Goal: Complete application form

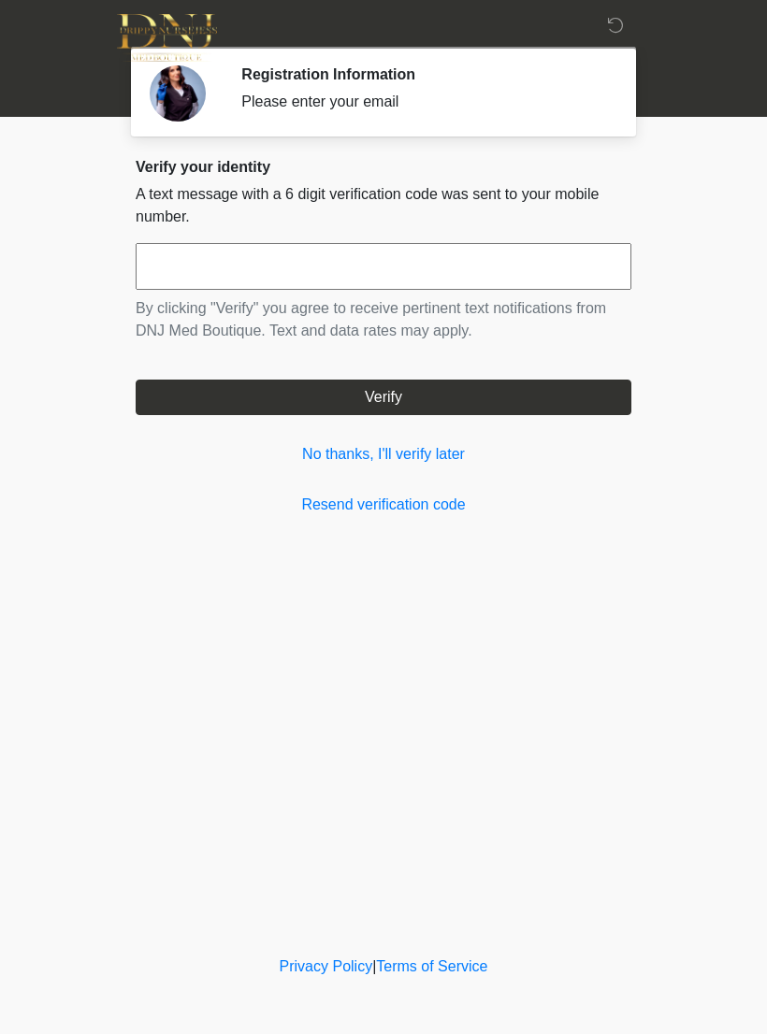
click at [559, 261] on input "text" at bounding box center [384, 266] width 496 height 47
type input "******"
click at [591, 374] on form "****** By clicking "Verify" you agree to receive pertinent text notifications f…" at bounding box center [384, 329] width 496 height 172
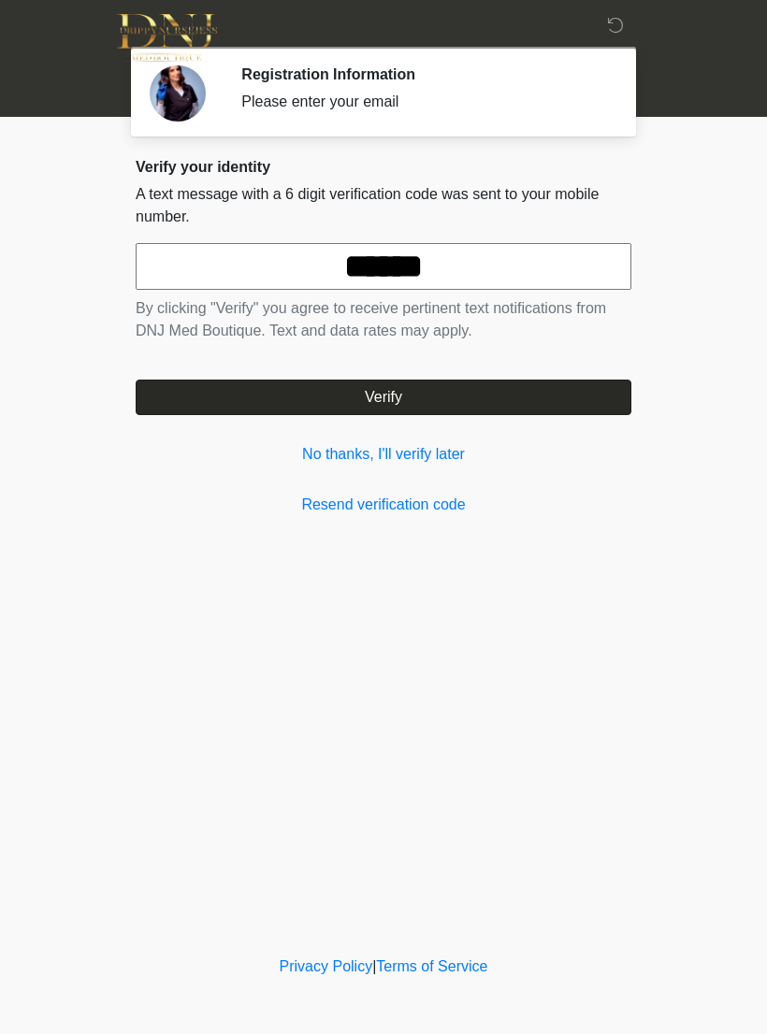
click at [476, 393] on button "Verify" at bounding box center [384, 398] width 496 height 36
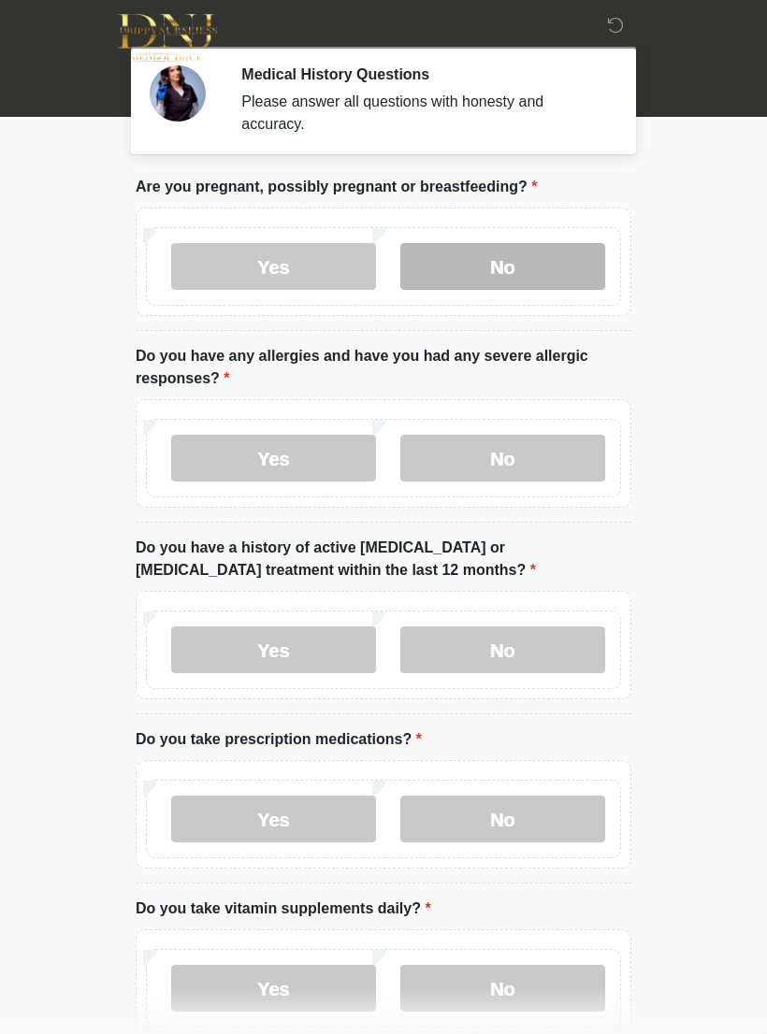
click at [536, 272] on label "No" at bounding box center [502, 266] width 205 height 47
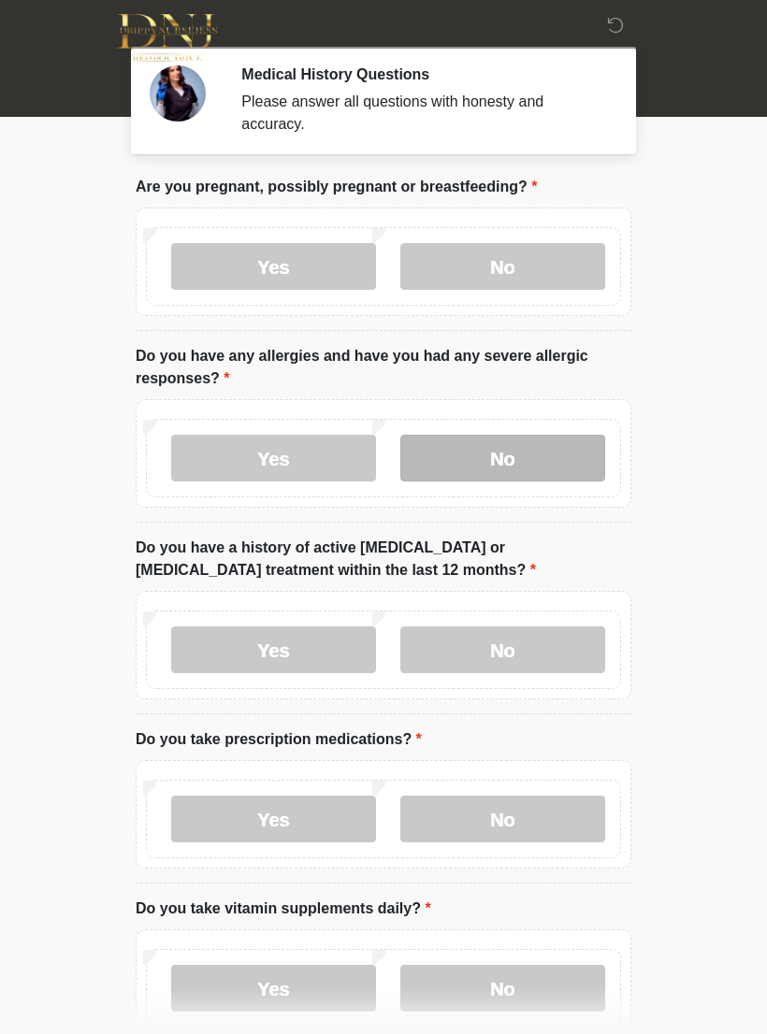
click at [514, 435] on label "No" at bounding box center [502, 458] width 205 height 47
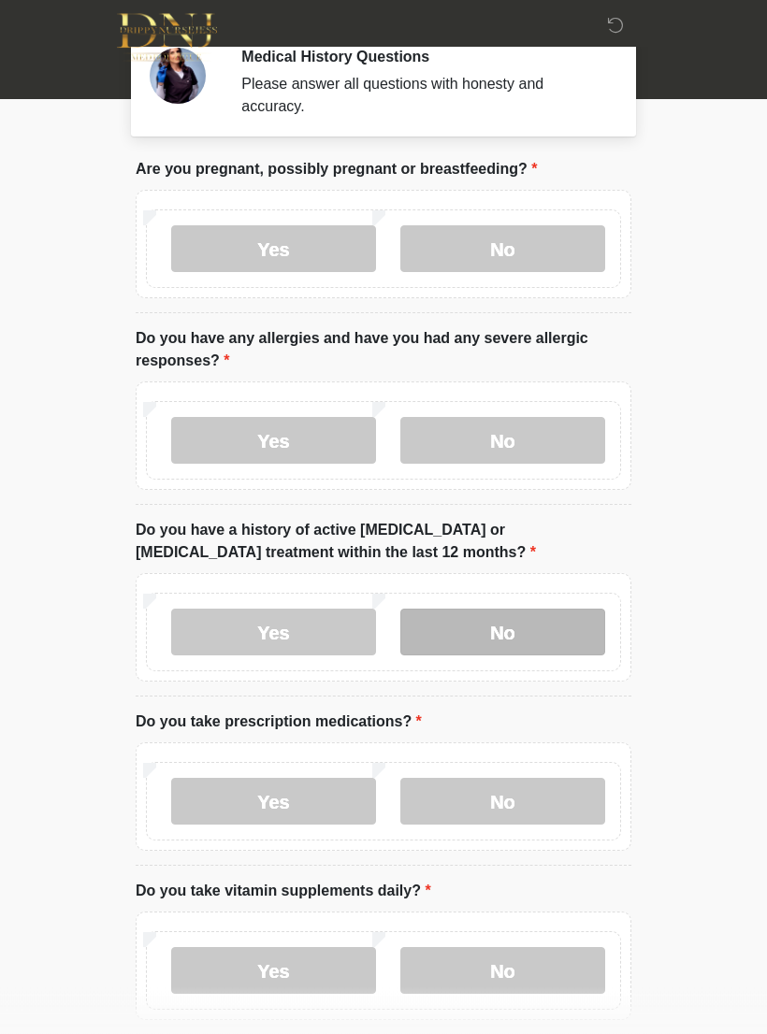
click at [561, 626] on label "No" at bounding box center [502, 633] width 205 height 47
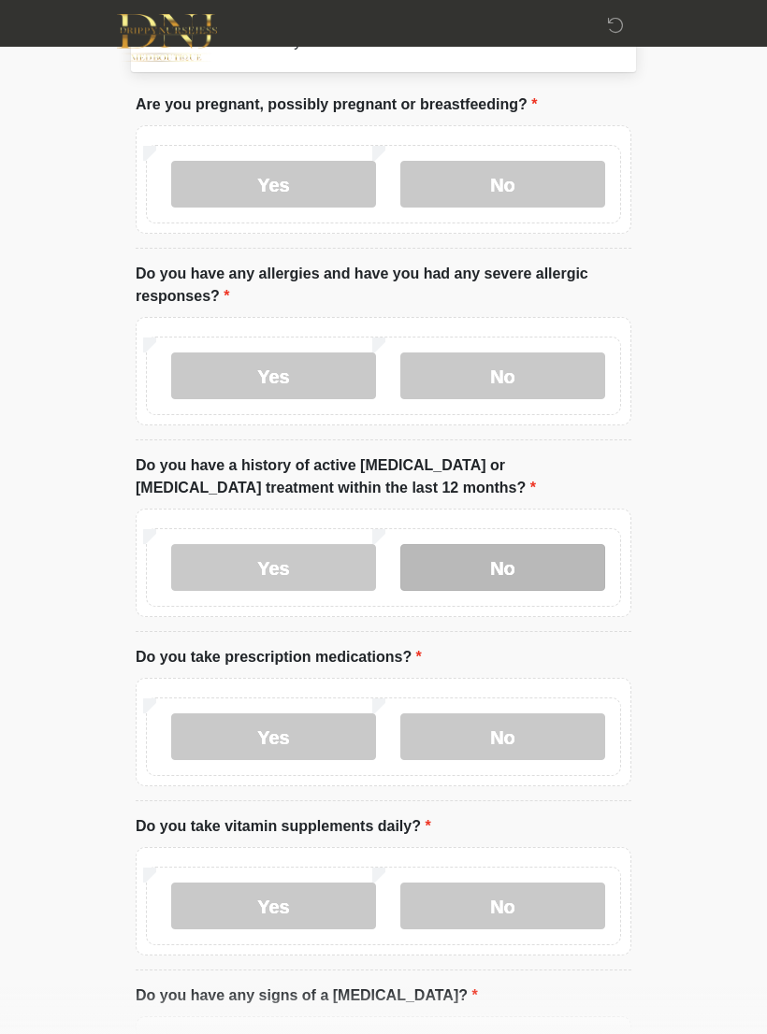
scroll to position [94, 0]
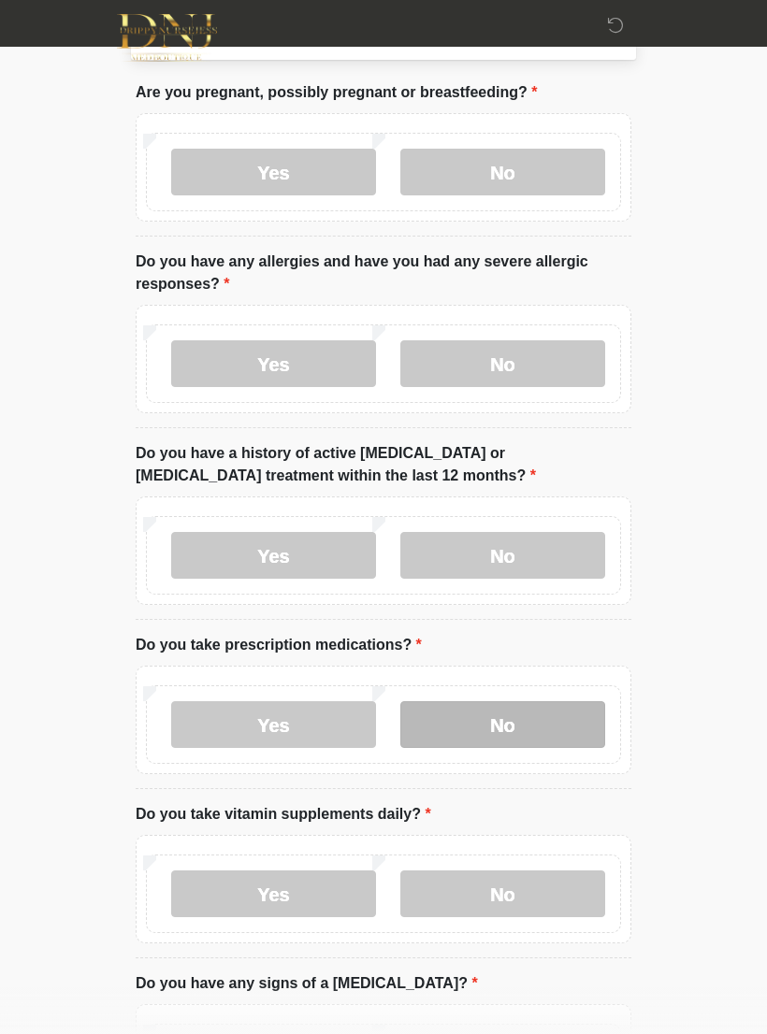
click at [555, 707] on label "No" at bounding box center [502, 724] width 205 height 47
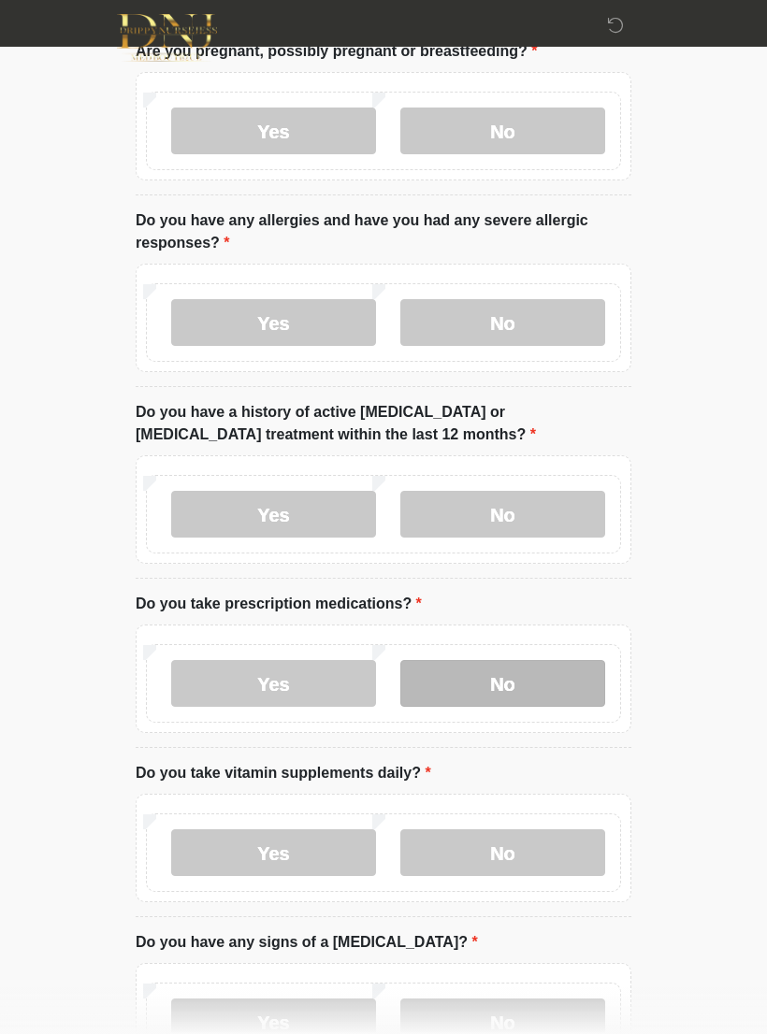
scroll to position [177, 0]
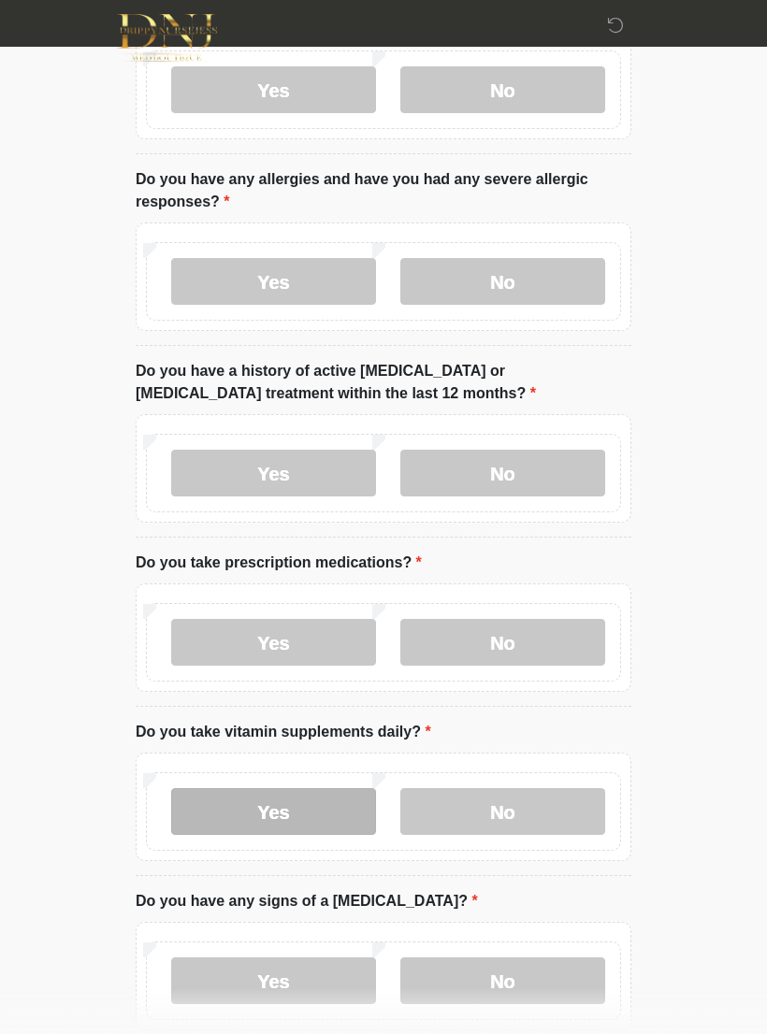
click at [319, 801] on label "Yes" at bounding box center [273, 811] width 205 height 47
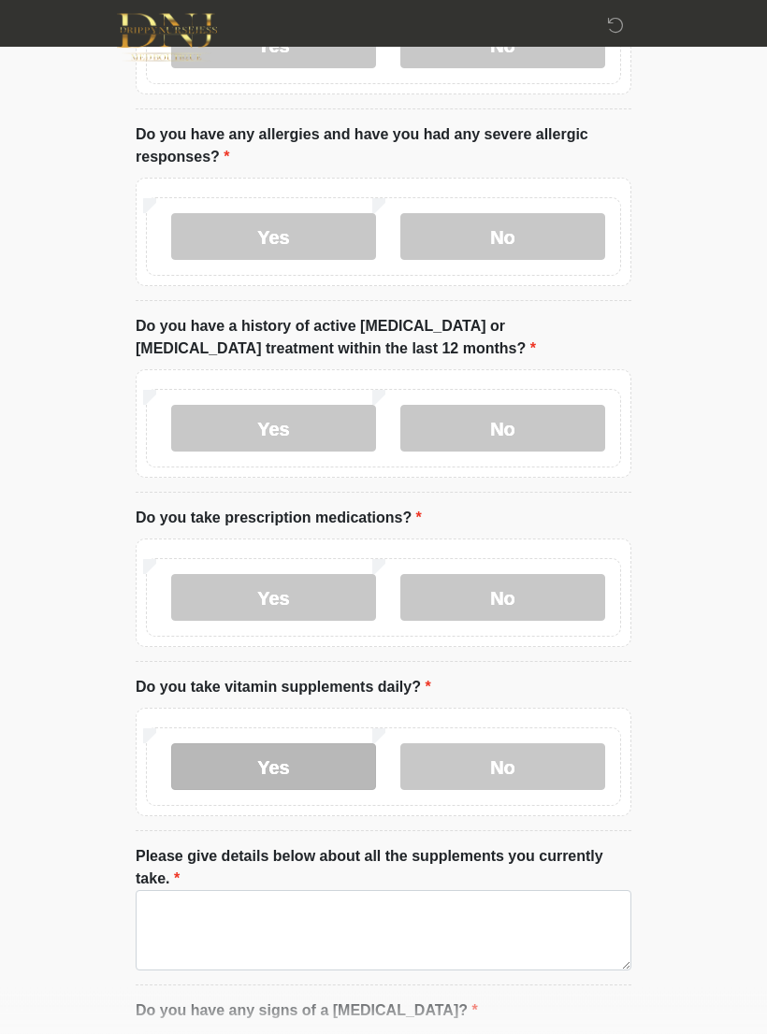
scroll to position [283, 0]
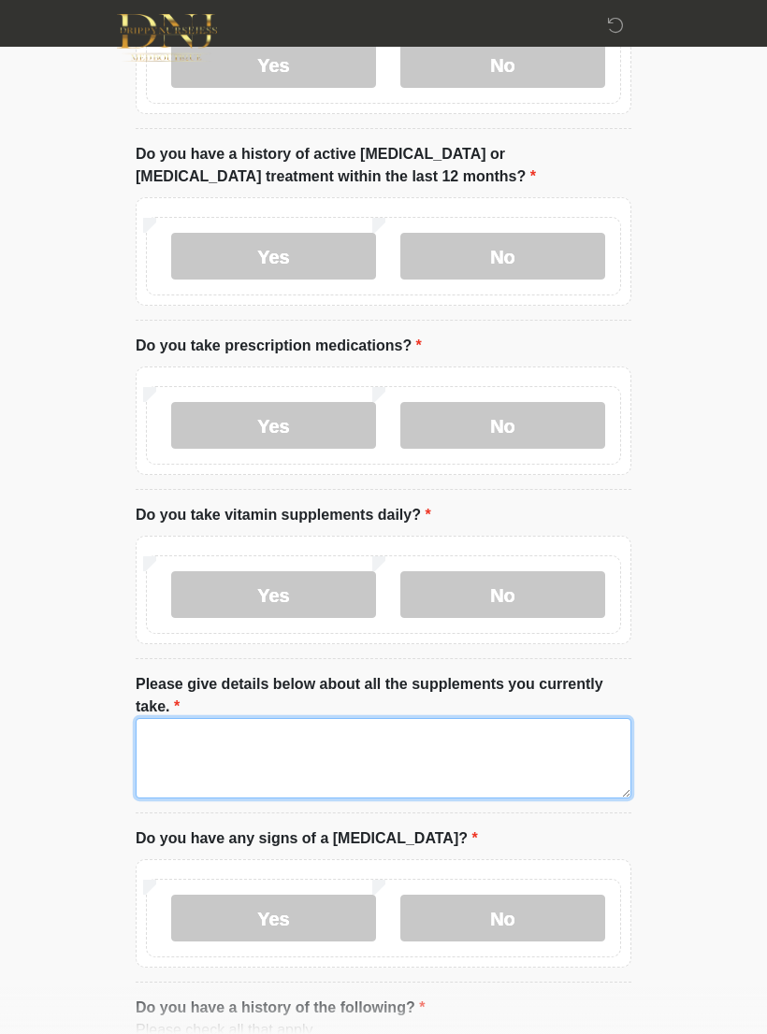
click at [509, 737] on textarea "Please give details below about all the supplements you currently take." at bounding box center [384, 758] width 496 height 80
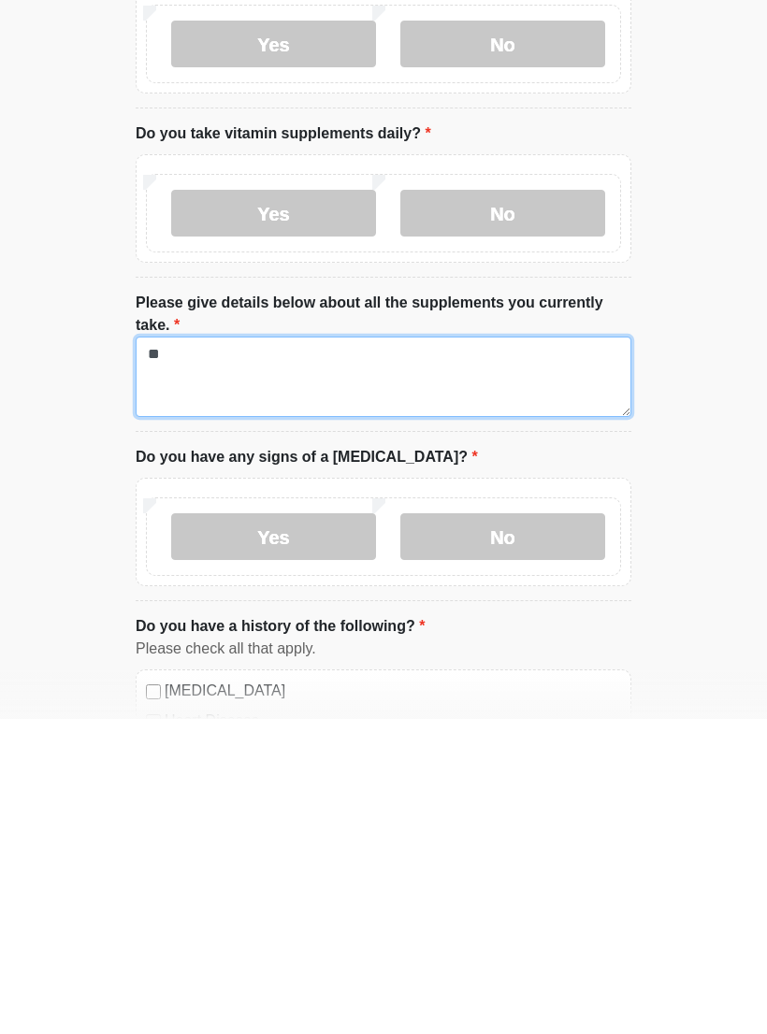
type textarea "*"
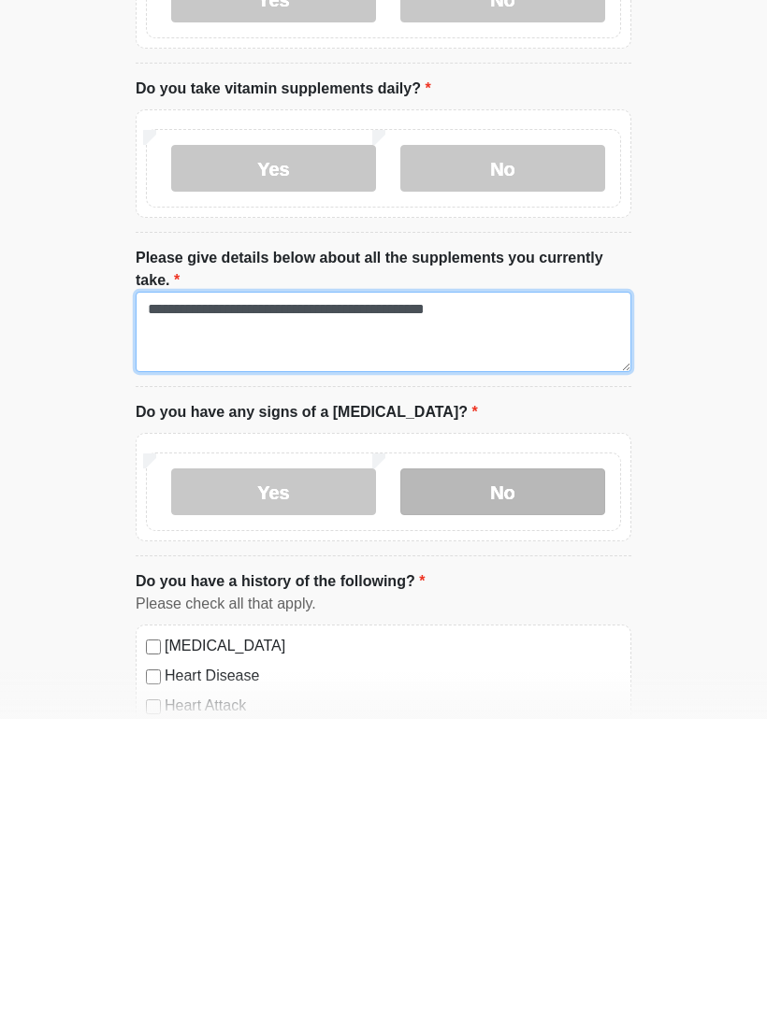
type textarea "**********"
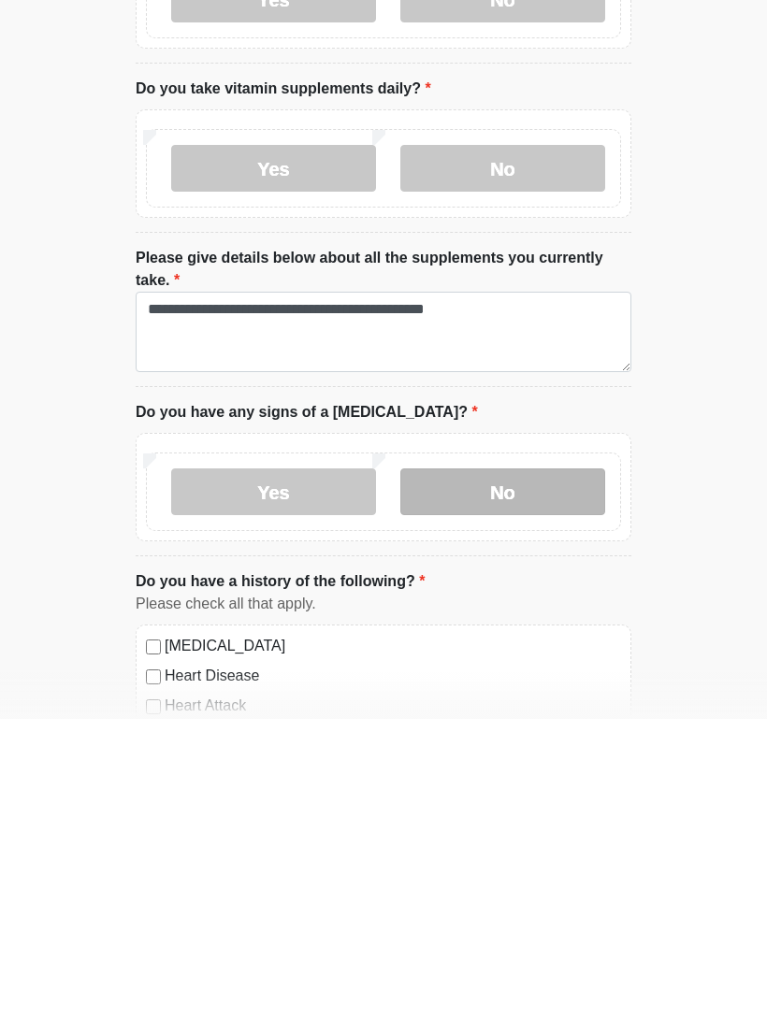
click at [581, 784] on label "No" at bounding box center [502, 807] width 205 height 47
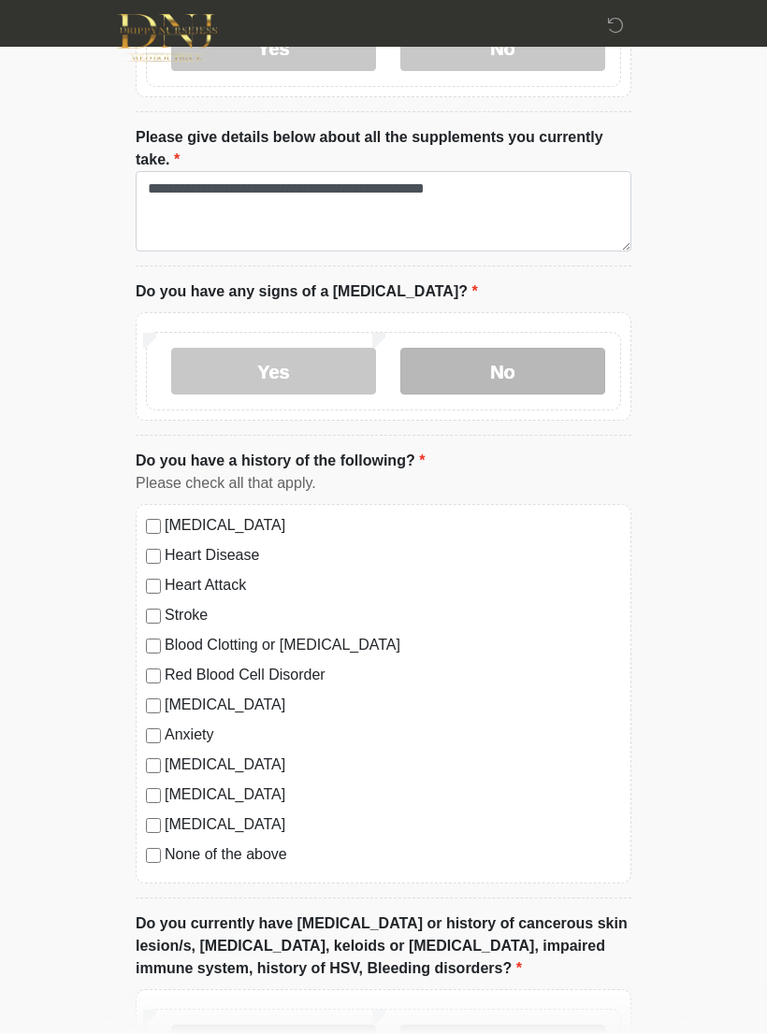
scroll to position [954, 0]
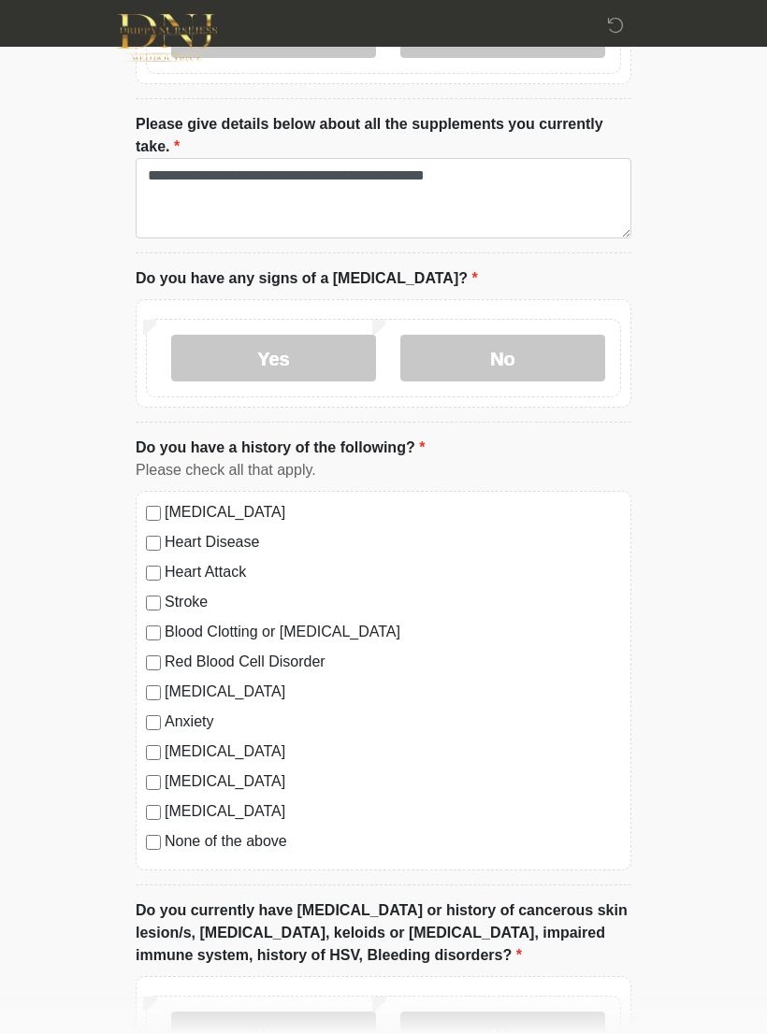
click at [261, 839] on label "None of the above" at bounding box center [393, 841] width 456 height 22
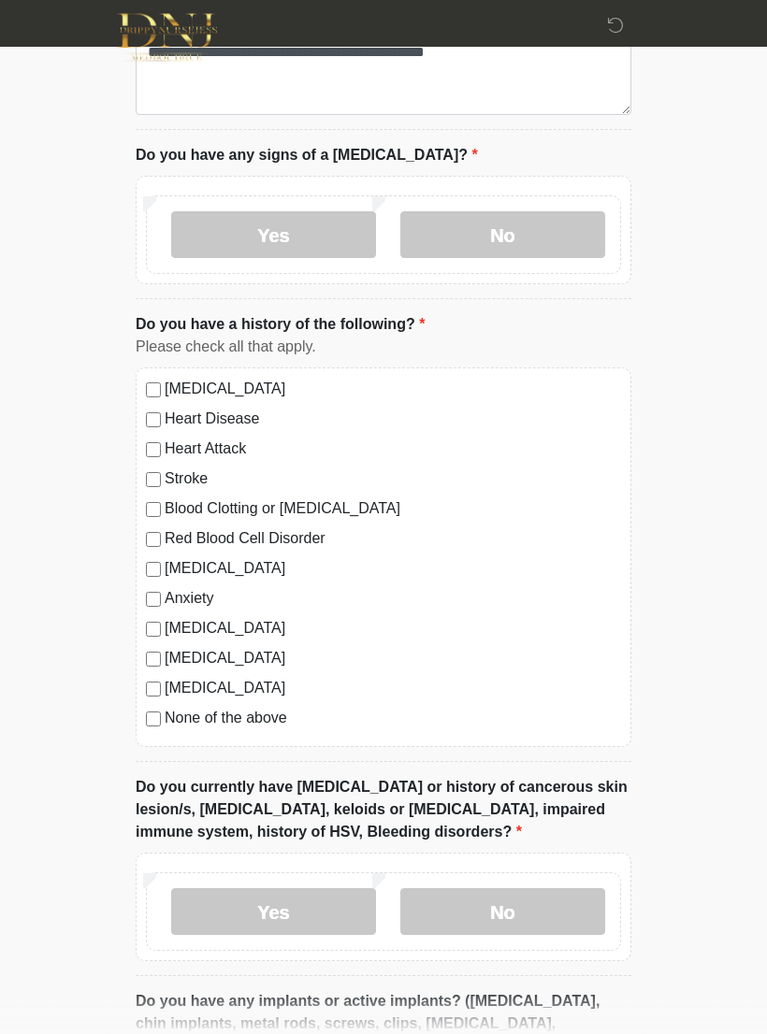
scroll to position [1078, 0]
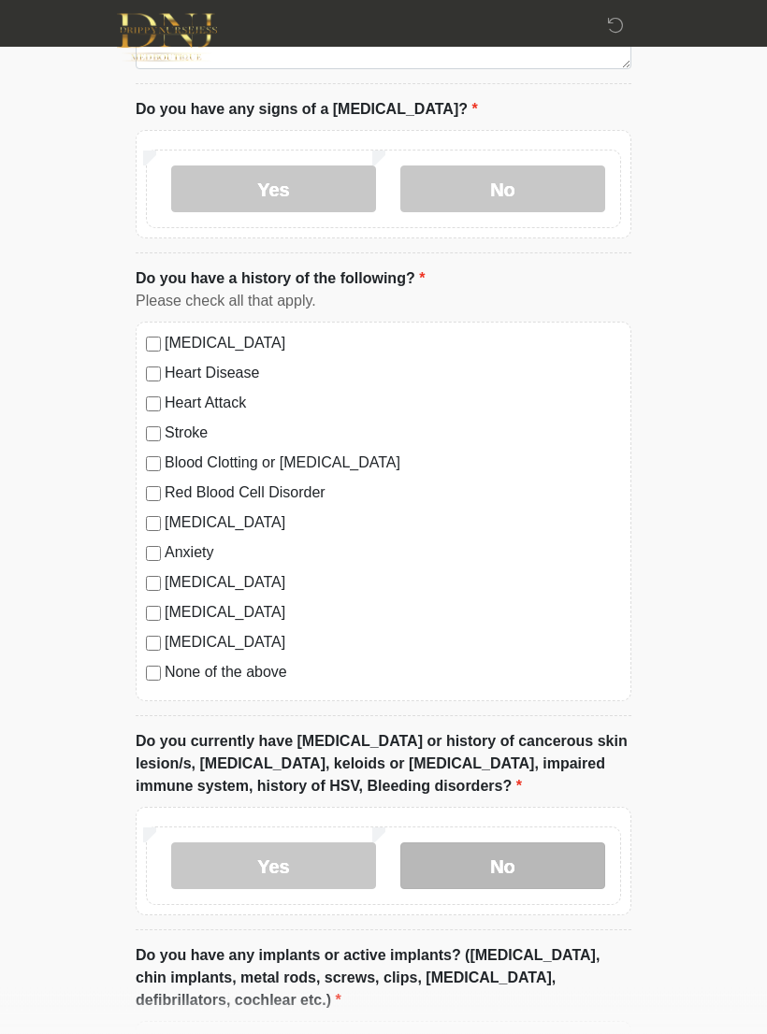
click at [530, 861] on label "No" at bounding box center [502, 867] width 205 height 47
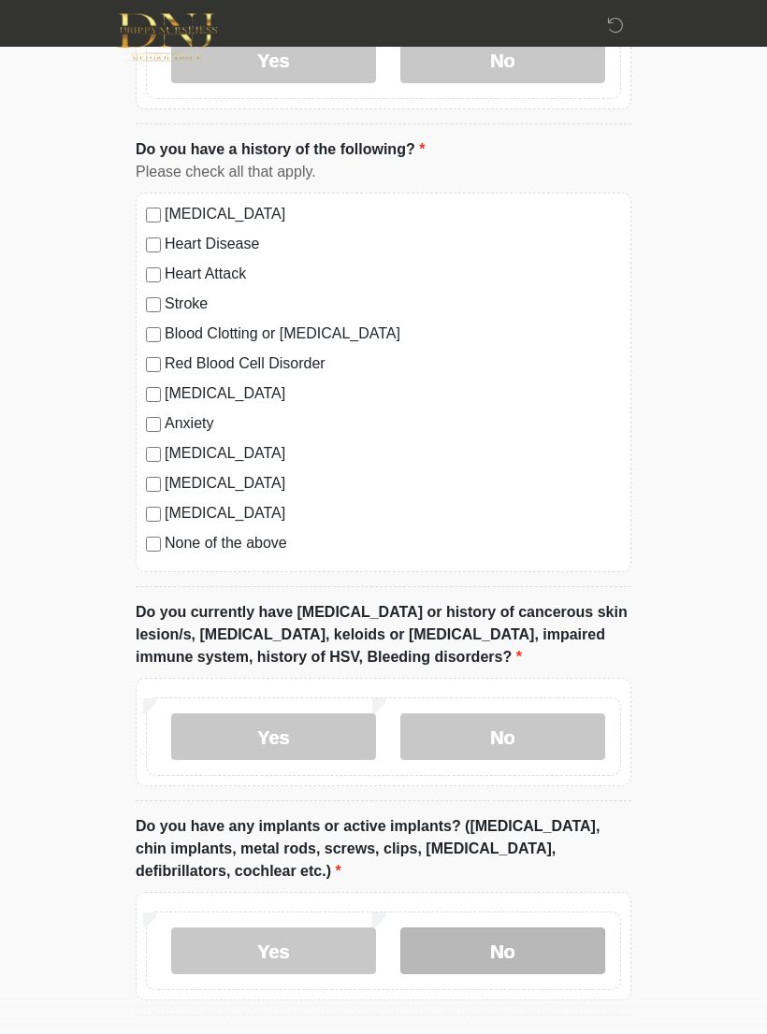
click at [533, 931] on label "No" at bounding box center [502, 952] width 205 height 47
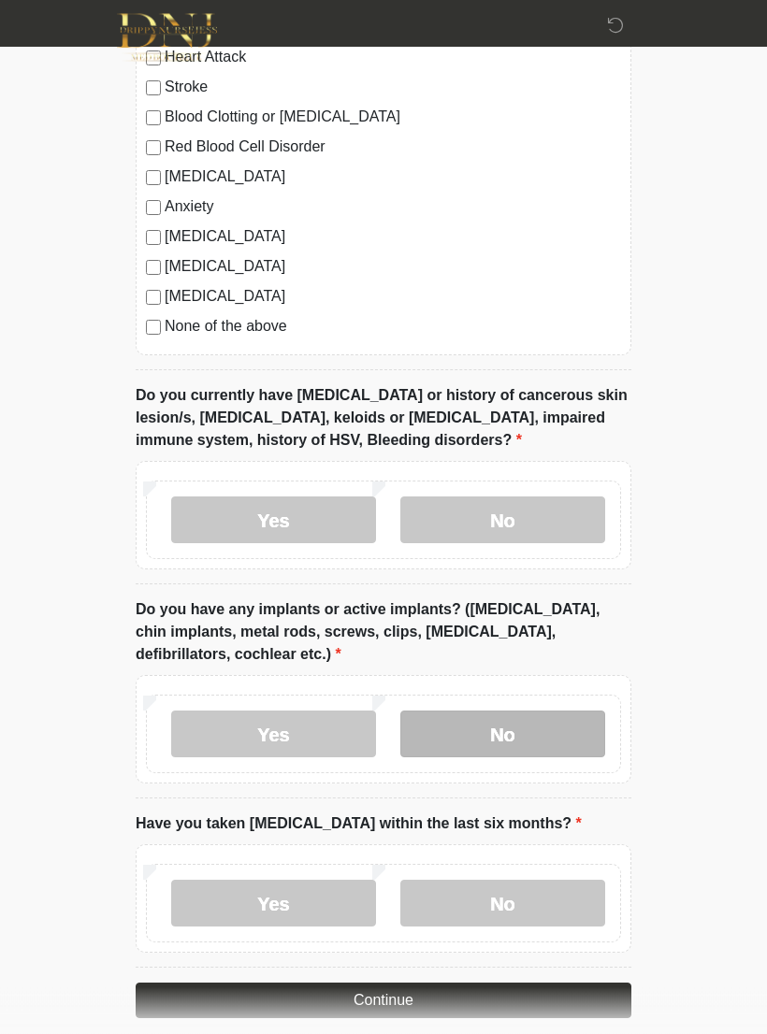
scroll to position [1469, 0]
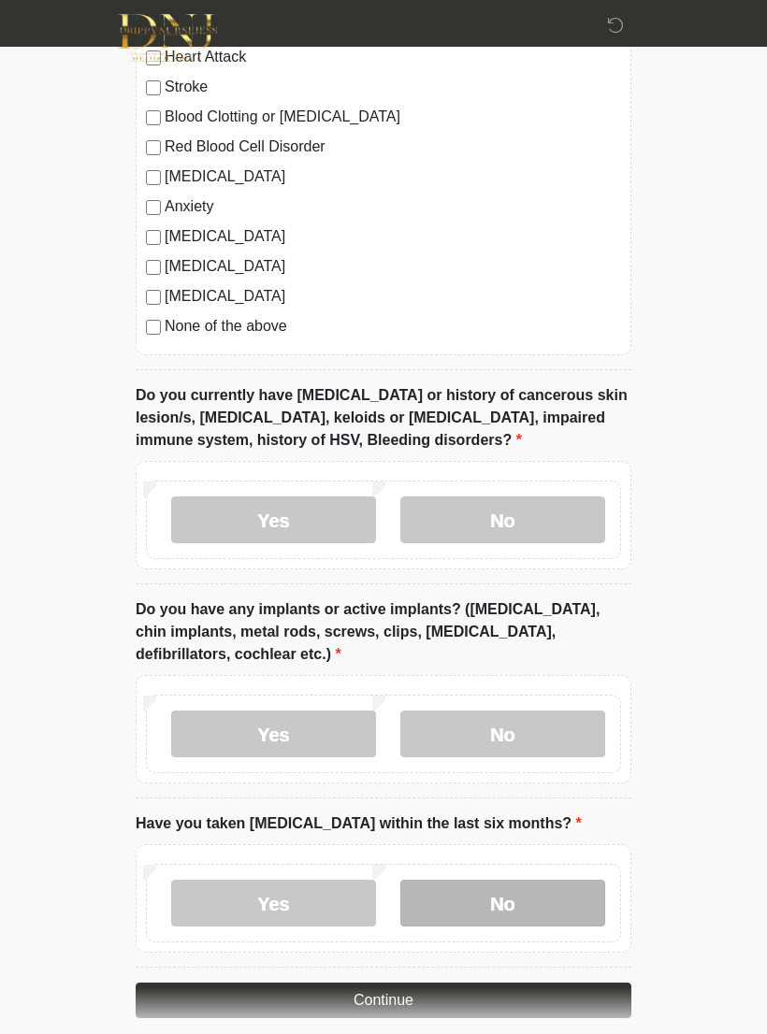
click at [541, 880] on label "No" at bounding box center [502, 903] width 205 height 47
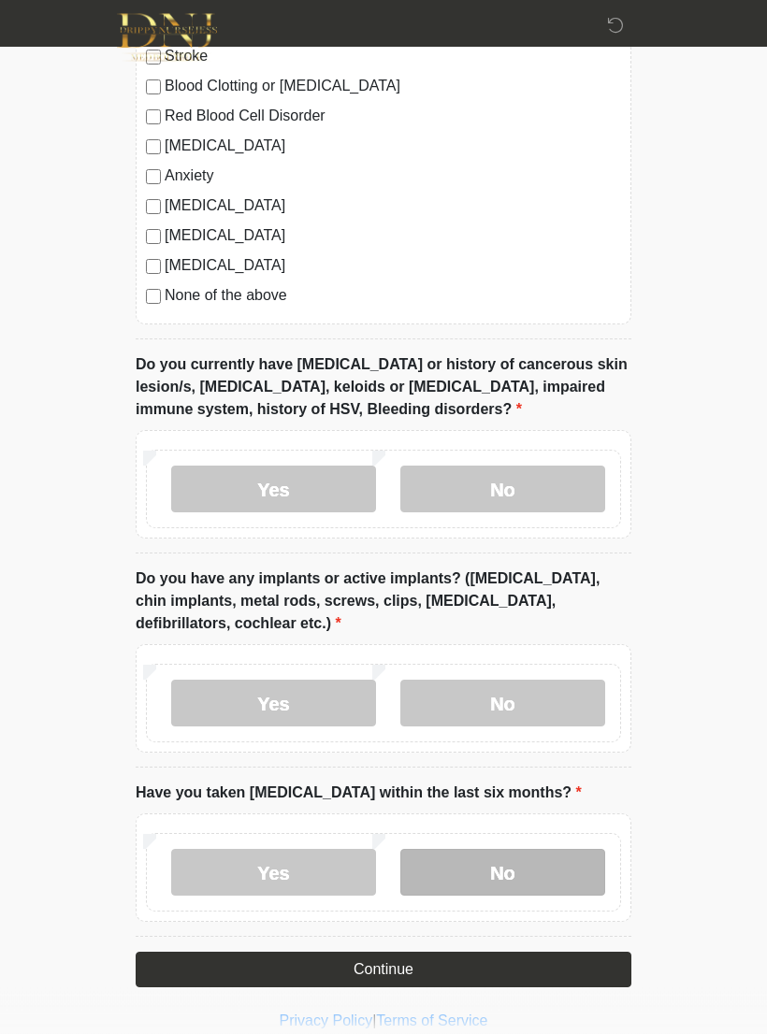
scroll to position [1521, 0]
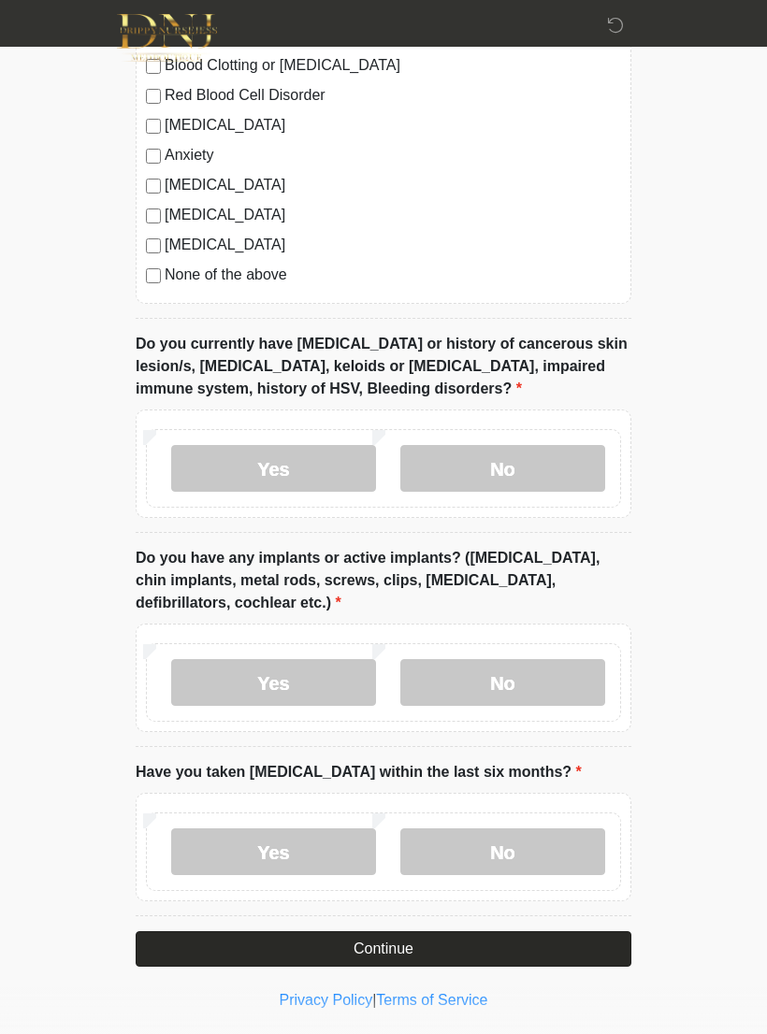
click at [570, 938] on button "Continue" at bounding box center [384, 949] width 496 height 36
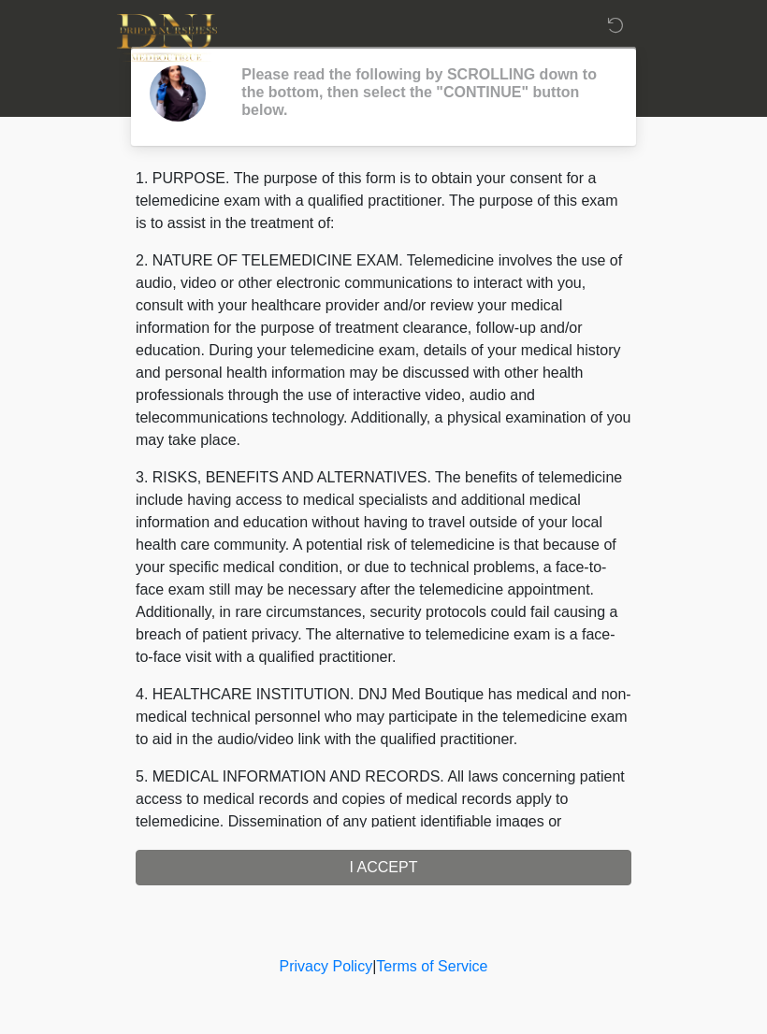
scroll to position [0, 0]
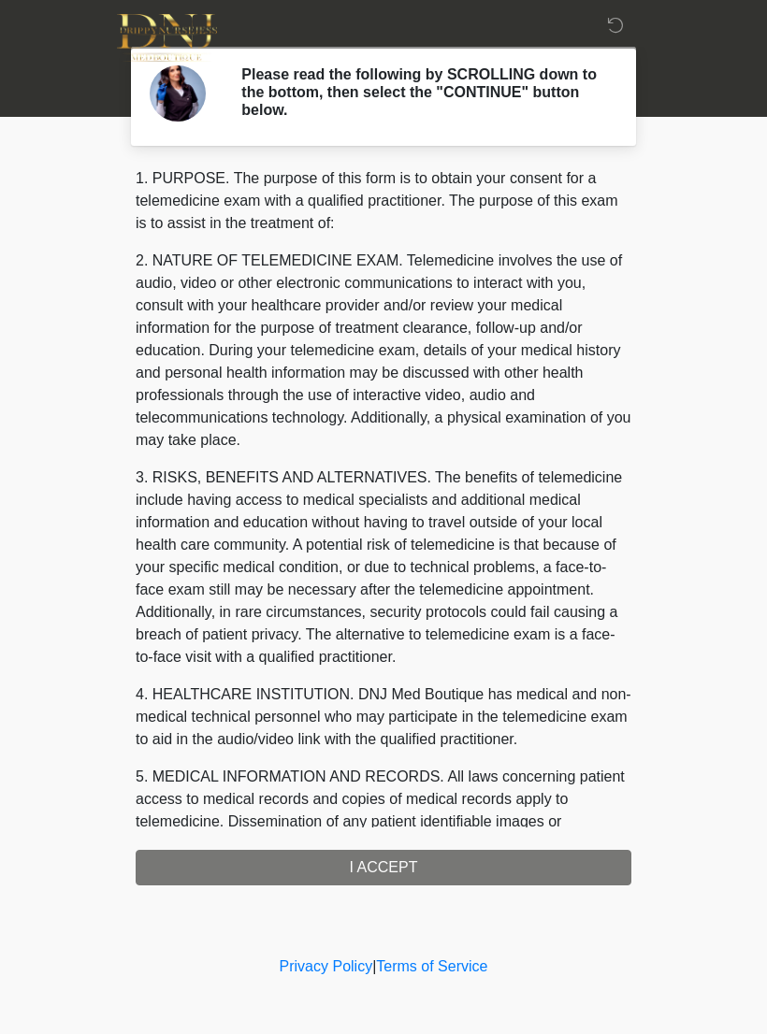
click at [558, 856] on div "1. PURPOSE. The purpose of this form is to obtain your consent for a telemedici…" at bounding box center [384, 526] width 496 height 718
click at [539, 853] on div "1. PURPOSE. The purpose of this form is to obtain your consent for a telemedici…" at bounding box center [384, 526] width 496 height 718
click at [474, 870] on div "1. PURPOSE. The purpose of this form is to obtain your consent for a telemedici…" at bounding box center [384, 526] width 496 height 718
click at [443, 864] on div "1. PURPOSE. The purpose of this form is to obtain your consent for a telemedici…" at bounding box center [384, 526] width 496 height 718
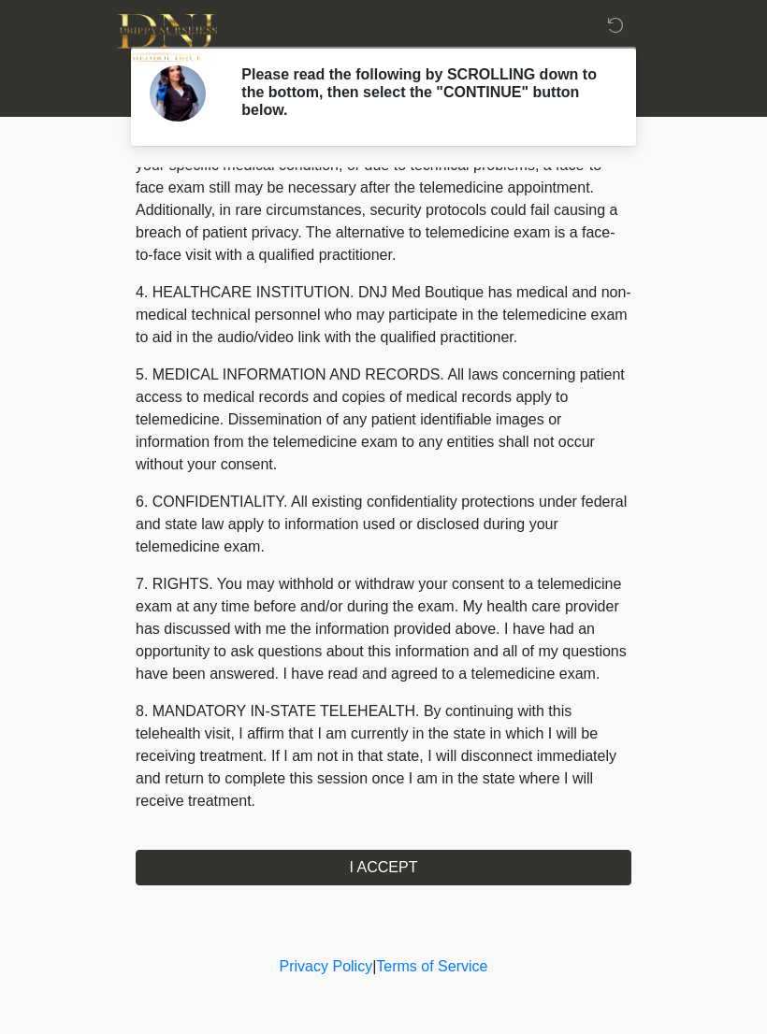
scroll to position [425, 0]
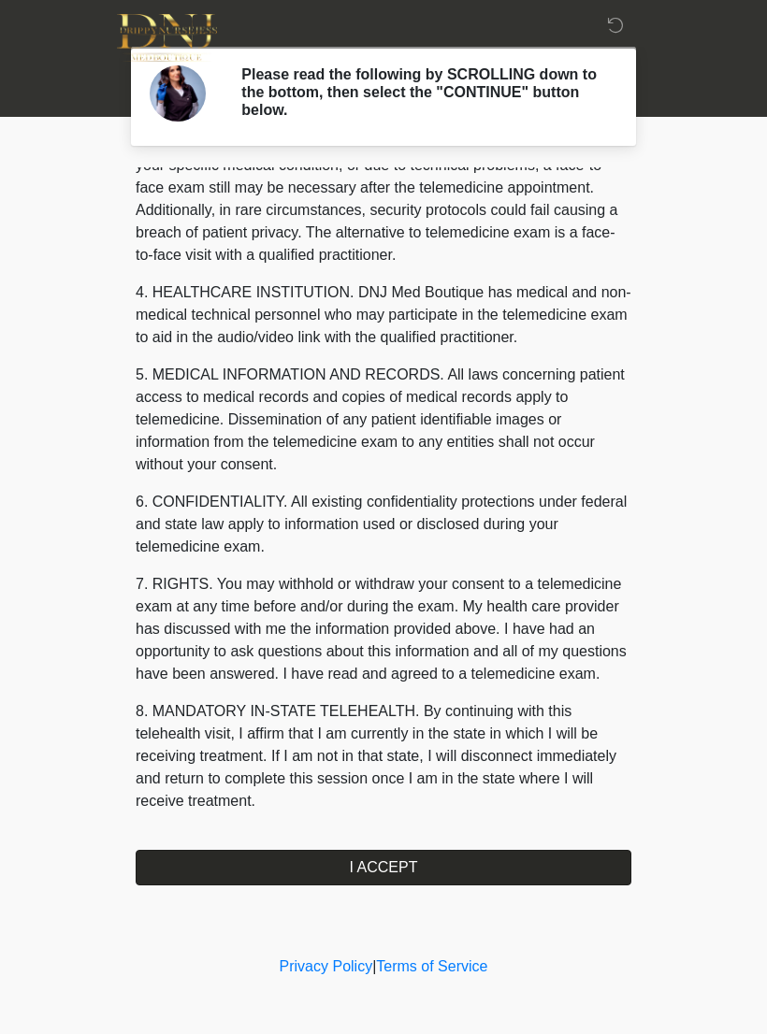
click at [439, 850] on button "I ACCEPT" at bounding box center [384, 868] width 496 height 36
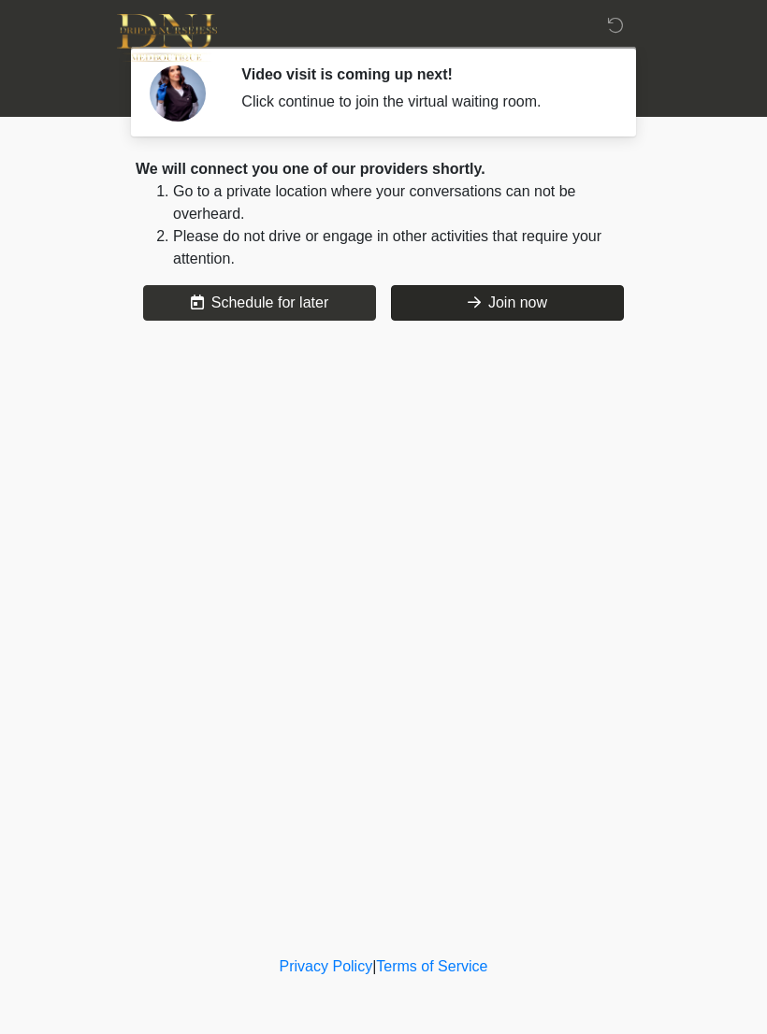
click at [571, 304] on button "Join now" at bounding box center [507, 303] width 233 height 36
